Goal: Information Seeking & Learning: Compare options

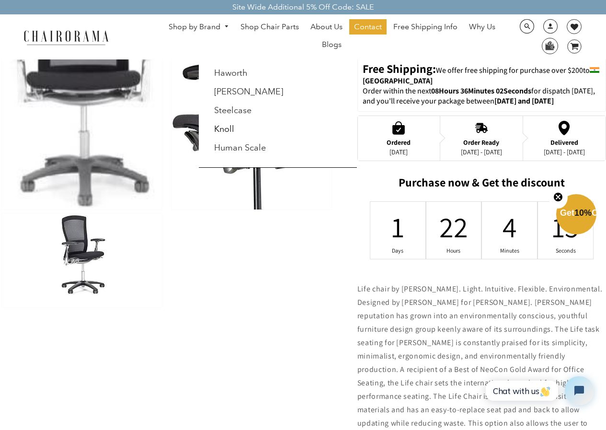
scroll to position [287, 0]
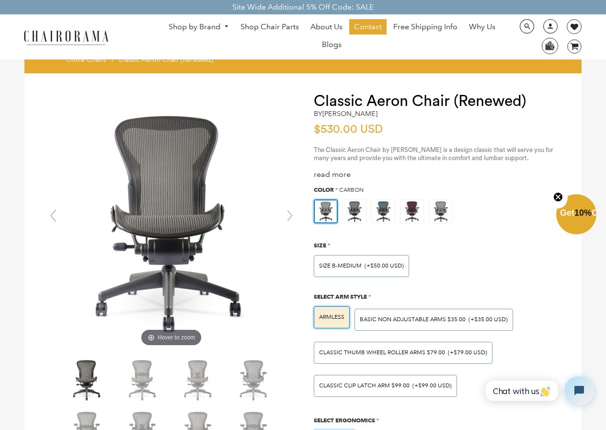
click at [199, 29] on link "Shop by Brand" at bounding box center [199, 27] width 70 height 15
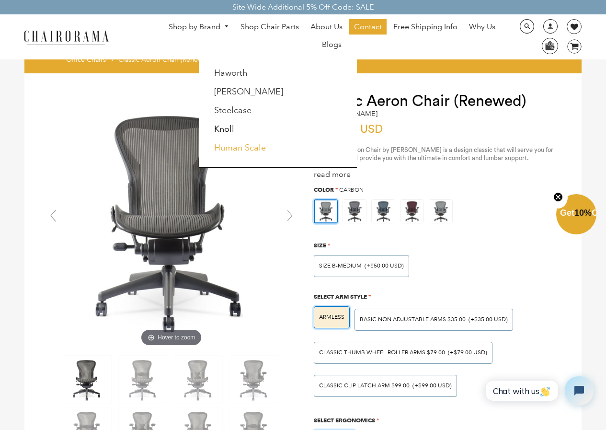
click at [243, 148] on link "Human Scale" at bounding box center [240, 147] width 52 height 11
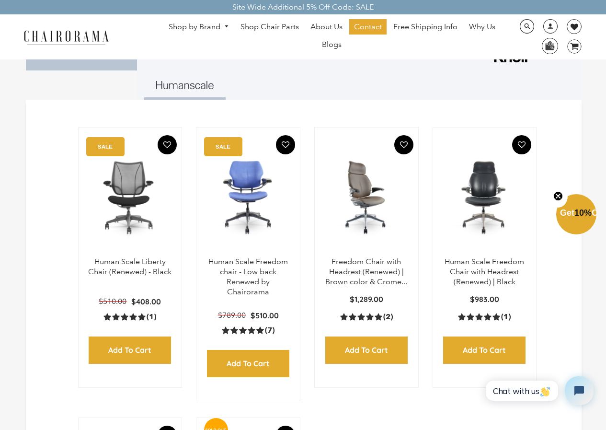
scroll to position [192, 0]
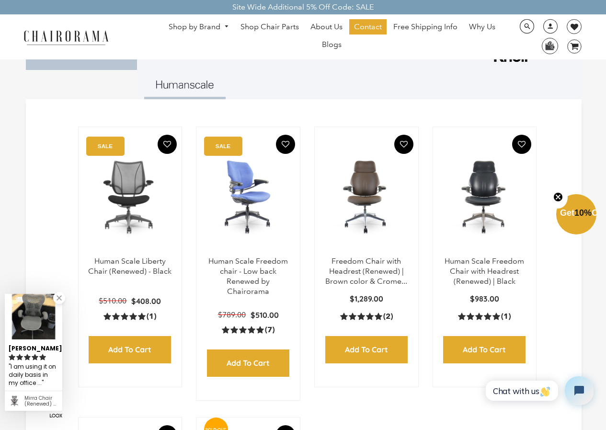
click at [258, 236] on img at bounding box center [248, 196] width 84 height 120
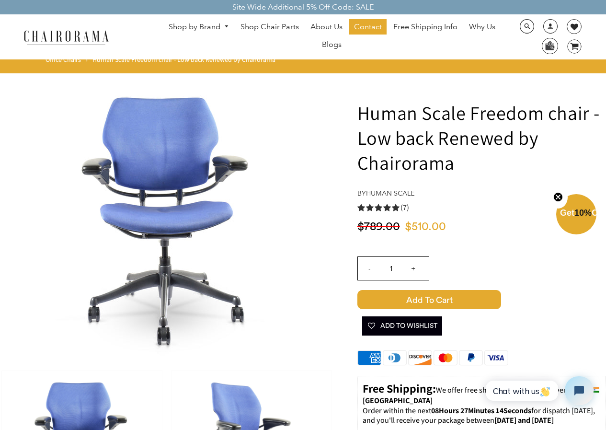
click at [224, 21] on link "Shop by Brand" at bounding box center [199, 27] width 70 height 15
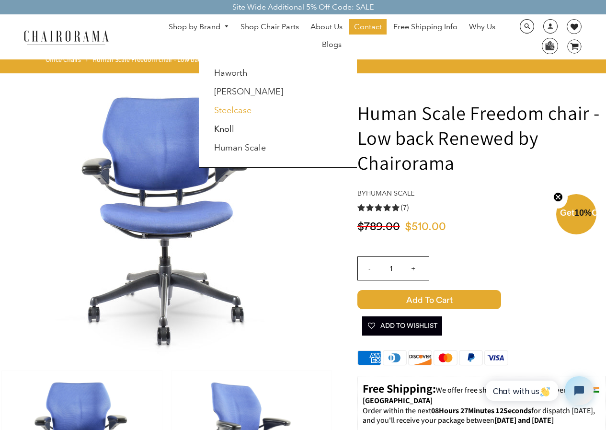
click at [240, 113] on link "Steelcase" at bounding box center [232, 110] width 37 height 11
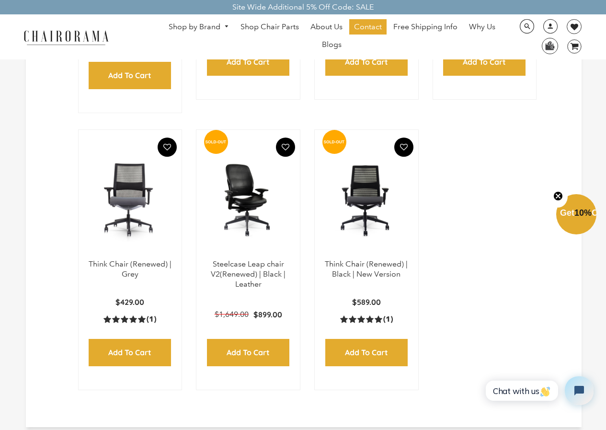
click at [266, 287] on p "Steelcase Leap chair V2(Renewed) | Black | Leather" at bounding box center [248, 274] width 84 height 30
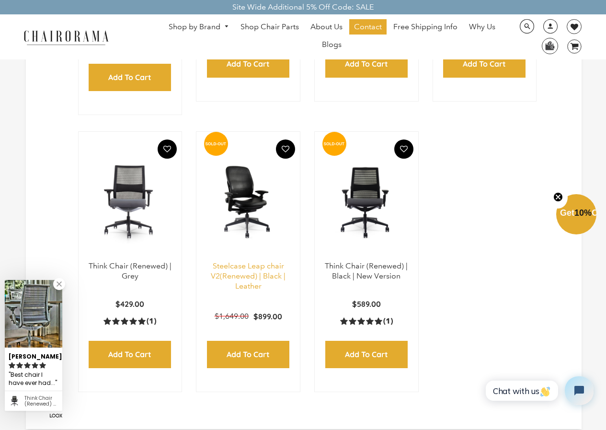
click at [255, 278] on link "Steelcase Leap chair V2(Renewed) | Black | Leather" at bounding box center [248, 275] width 75 height 29
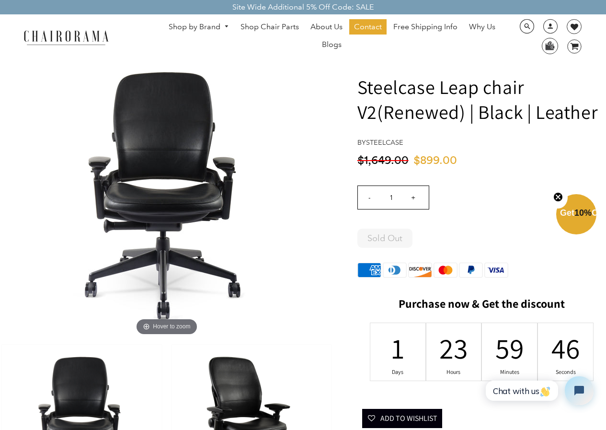
scroll to position [48, 0]
